Goal: Information Seeking & Learning: Find specific page/section

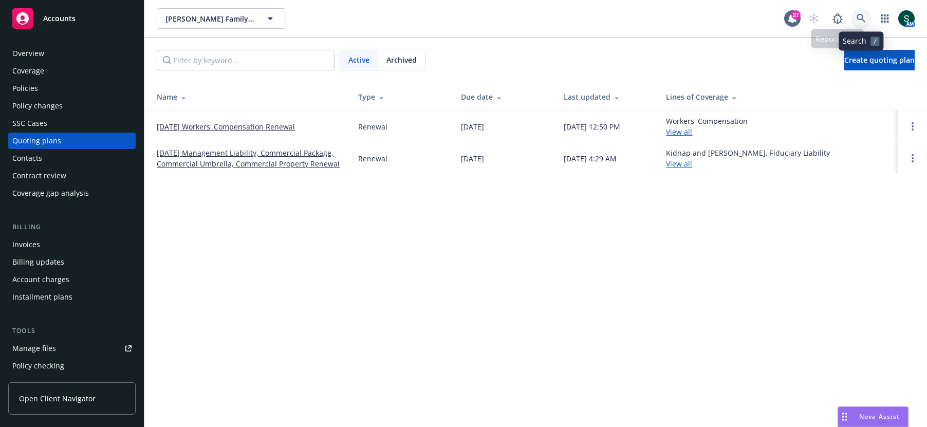
click at [855, 16] on link at bounding box center [861, 18] width 21 height 21
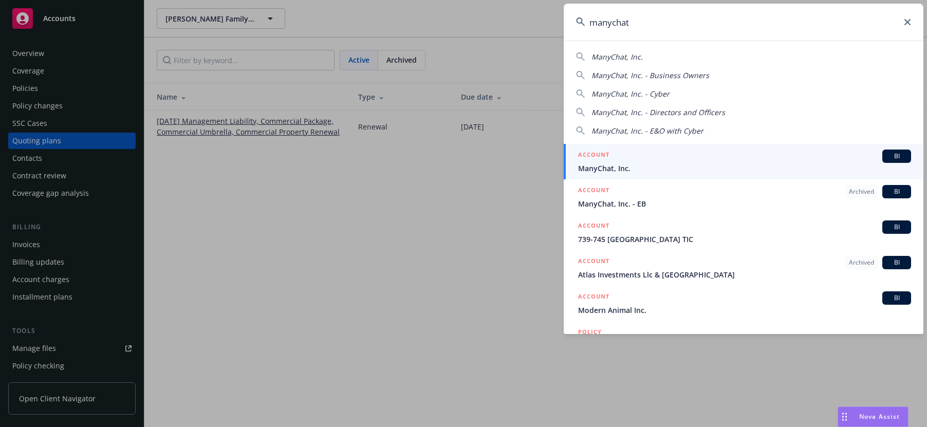
type input "manychat"
click at [609, 163] on span "ManyChat, Inc." at bounding box center [744, 168] width 333 height 11
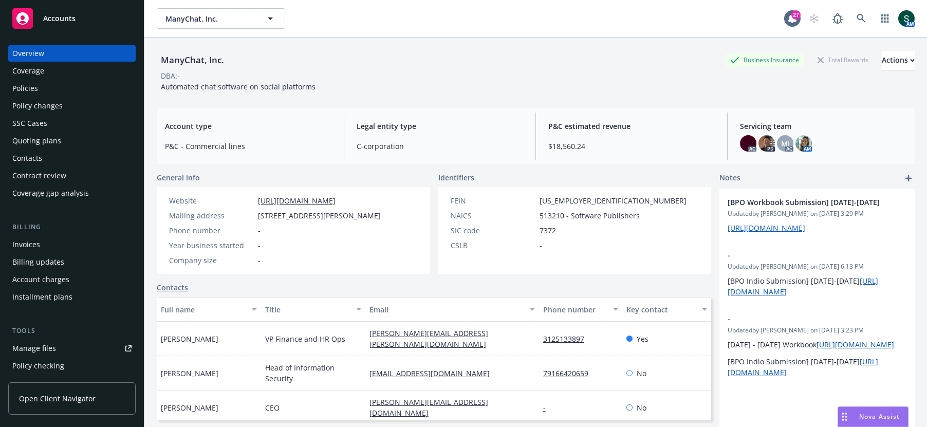
click at [69, 84] on div "Policies" at bounding box center [71, 88] width 119 height 16
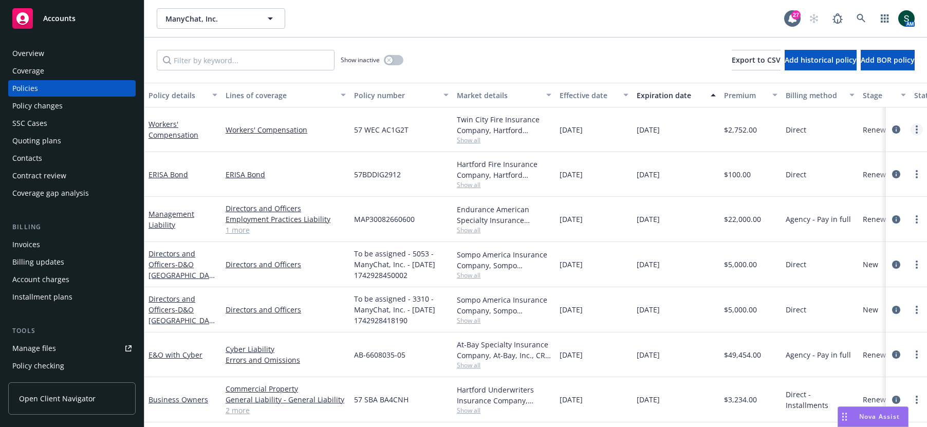
click at [919, 127] on link "more" at bounding box center [917, 129] width 12 height 12
click at [836, 275] on link "Copy logging email" at bounding box center [862, 274] width 121 height 21
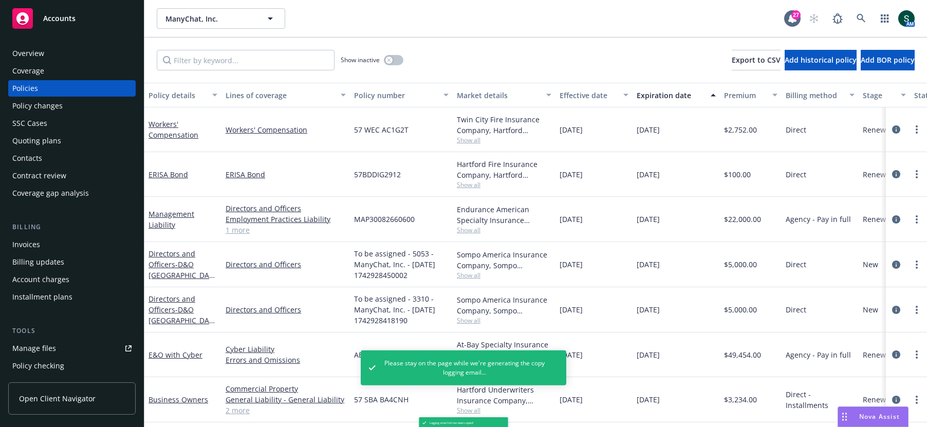
scroll to position [39, 0]
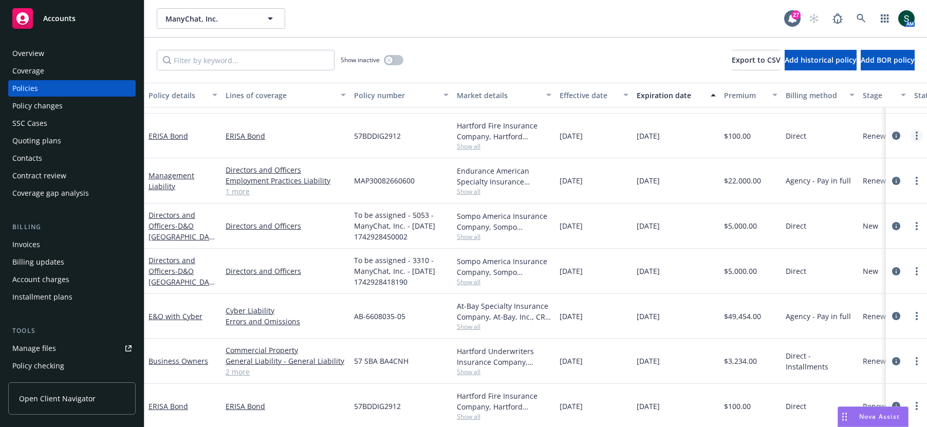
click at [920, 132] on link "more" at bounding box center [917, 136] width 12 height 12
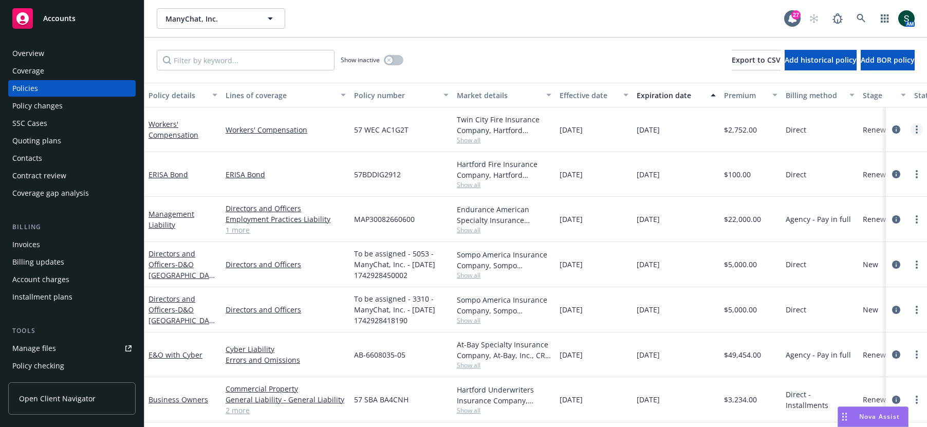
click at [919, 129] on link "more" at bounding box center [917, 129] width 12 height 12
click at [852, 277] on link "Copy logging email" at bounding box center [862, 274] width 121 height 21
click at [860, 23] on icon at bounding box center [861, 18] width 9 height 9
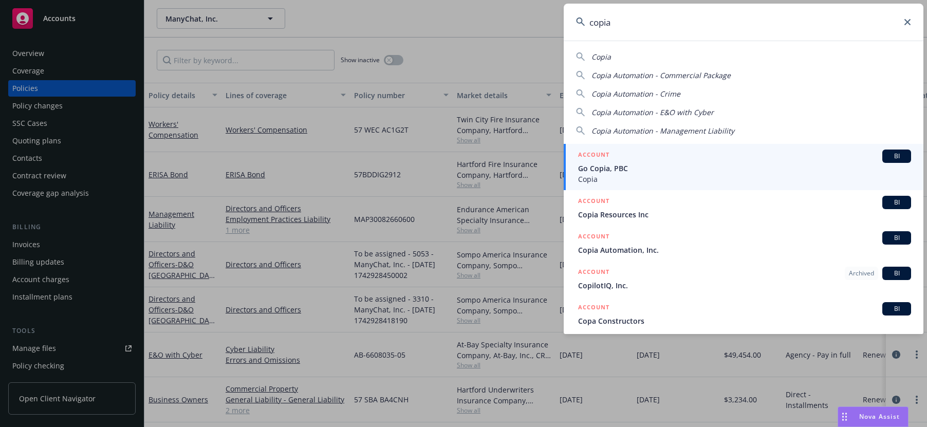
type input "copia"
click at [642, 169] on span "Go Copia, PBC" at bounding box center [744, 168] width 333 height 11
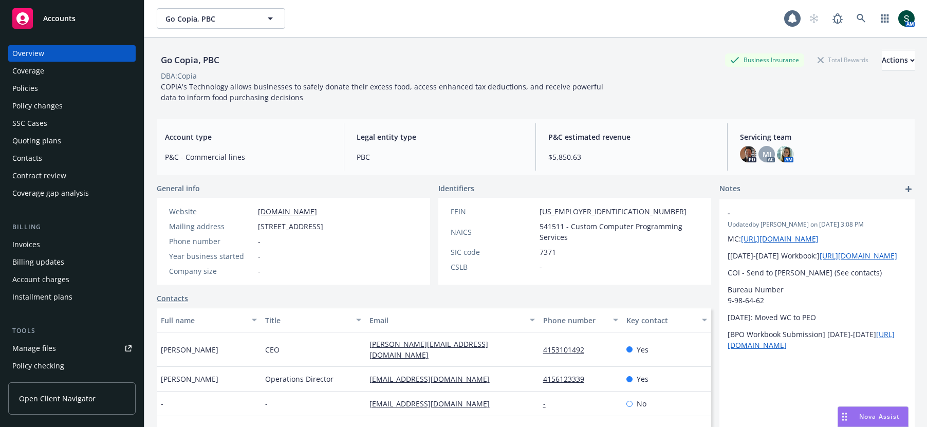
click at [43, 92] on div "Policies" at bounding box center [71, 88] width 119 height 16
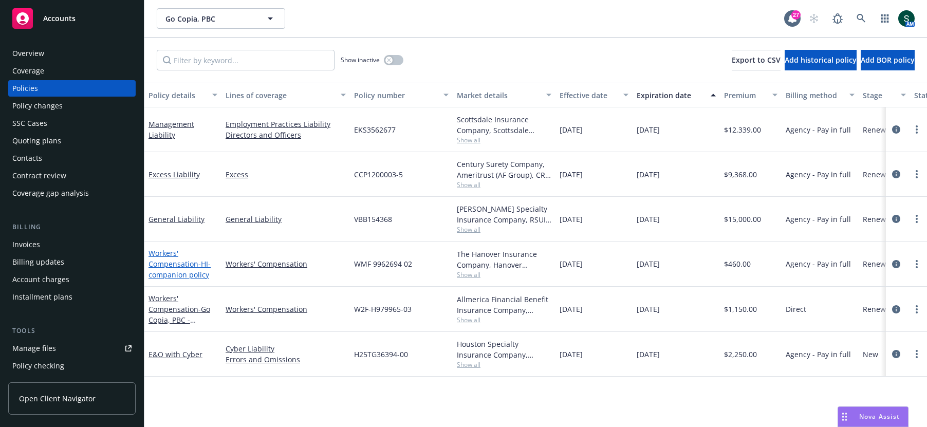
click at [178, 266] on link "Workers' Compensation - HI-companion policy" at bounding box center [180, 263] width 62 height 31
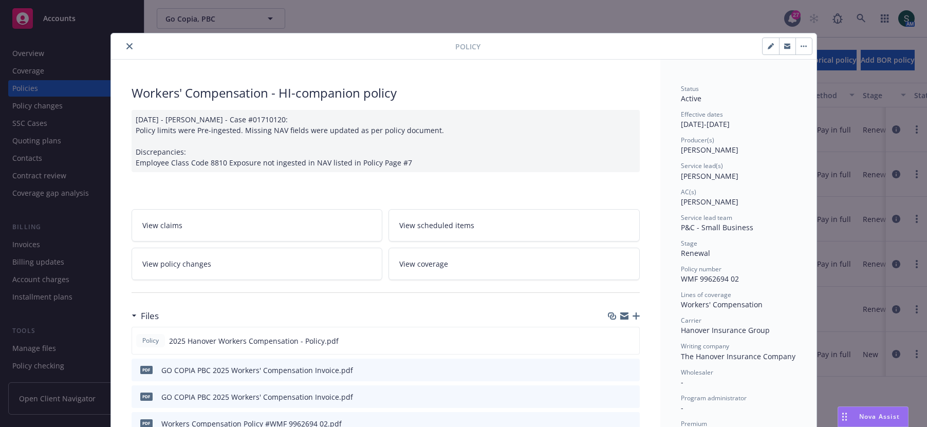
scroll to position [116, 0]
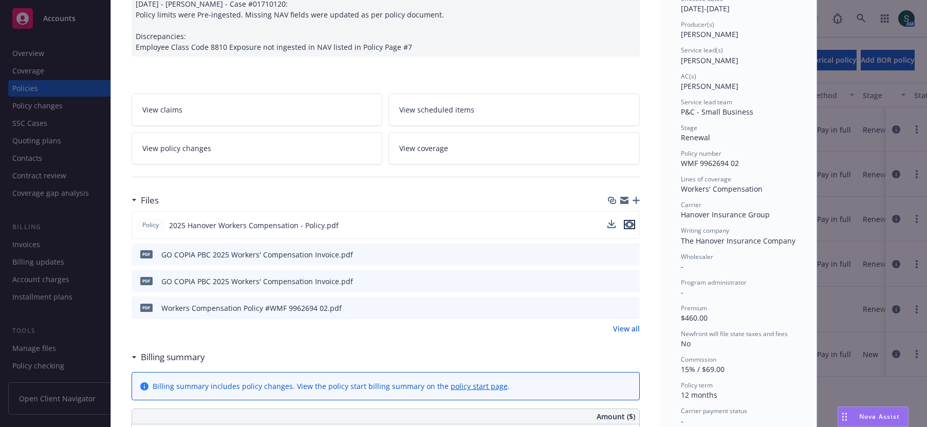
click at [628, 221] on icon "preview file" at bounding box center [629, 224] width 9 height 7
